Goal: Check status

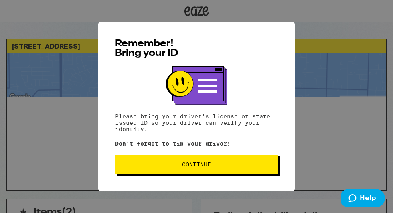
click at [174, 169] on button "Continue" at bounding box center [196, 164] width 163 height 19
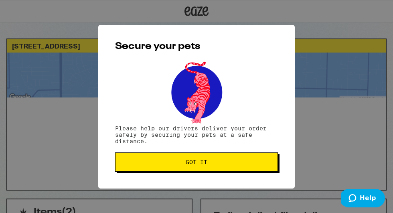
click at [174, 169] on button "Got it" at bounding box center [196, 161] width 163 height 19
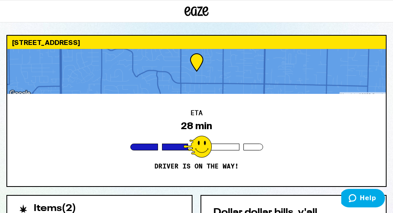
scroll to position [3, 0]
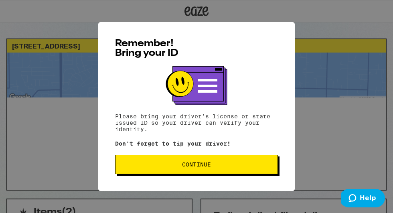
scroll to position [3, 0]
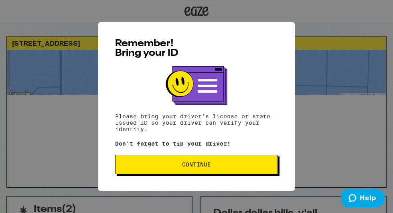
click at [205, 167] on span "Continue" at bounding box center [196, 164] width 29 height 6
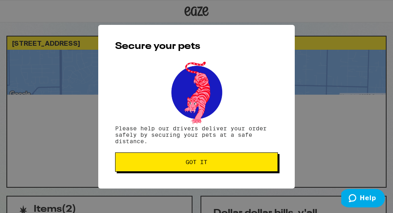
click at [205, 170] on button "Got it" at bounding box center [196, 161] width 163 height 19
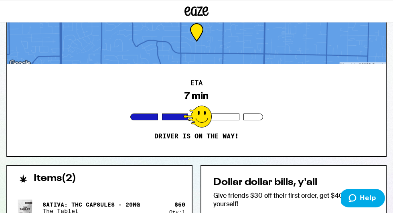
scroll to position [6, 0]
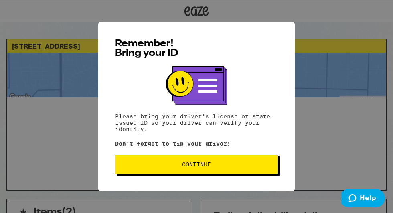
click at [186, 163] on span "Continue" at bounding box center [196, 164] width 29 height 6
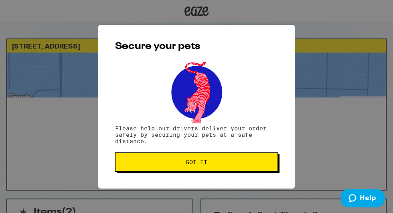
click at [186, 163] on span "Got it" at bounding box center [197, 162] width 22 height 6
